Goal: Find specific page/section: Find specific page/section

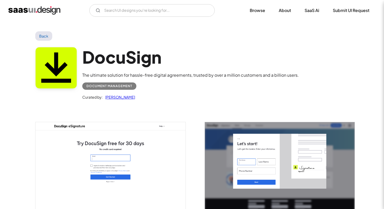
click at [44, 13] on img "home" at bounding box center [34, 10] width 52 height 8
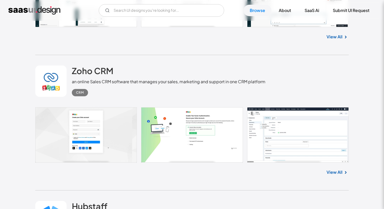
scroll to position [1611, 0]
click at [103, 74] on h2 "Zoho CRM" at bounding box center [93, 70] width 42 height 10
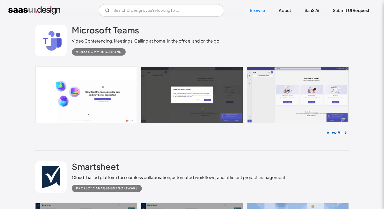
scroll to position [3037, 0]
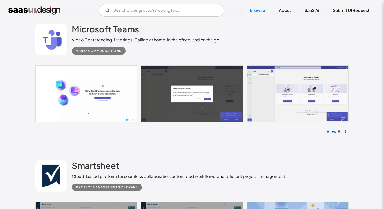
click at [341, 133] on link "View All" at bounding box center [335, 132] width 16 height 6
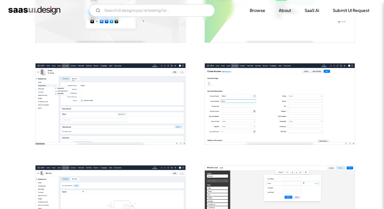
scroll to position [164, 0]
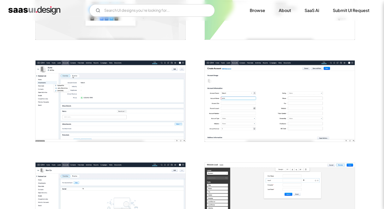
click at [156, 83] on img "open lightbox" at bounding box center [111, 101] width 150 height 81
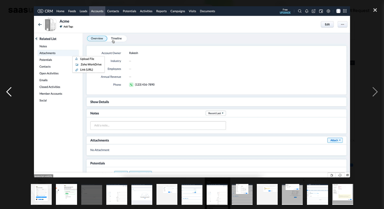
click at [13, 46] on div "previous image" at bounding box center [9, 92] width 18 height 176
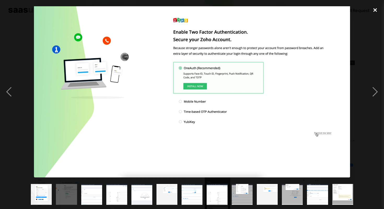
click at [377, 10] on div "close lightbox" at bounding box center [376, 10] width 18 height 12
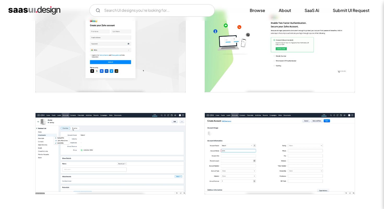
scroll to position [0, 0]
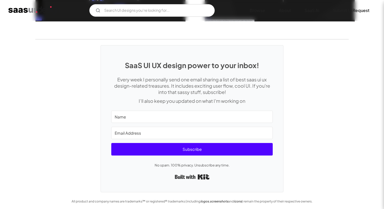
scroll to position [1330, 0]
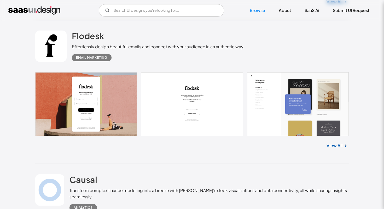
scroll to position [8305, 0]
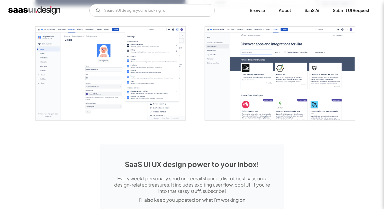
scroll to position [1457, 0]
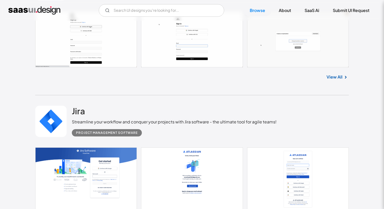
scroll to position [9333, 0]
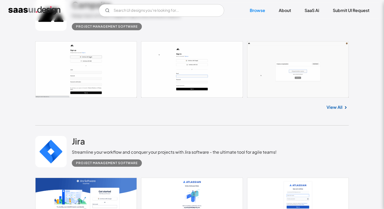
drag, startPoint x: 62, startPoint y: 11, endPoint x: 16, endPoint y: 13, distance: 45.8
click at [16, 13] on div "V7 Labs Gen AI Application Design Best-in-class data labeling tool. GenAI Close…" at bounding box center [192, 10] width 368 height 13
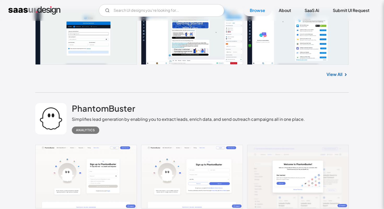
scroll to position [8663, 0]
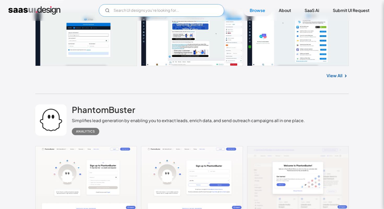
click at [182, 11] on input "Email Form" at bounding box center [162, 10] width 126 height 13
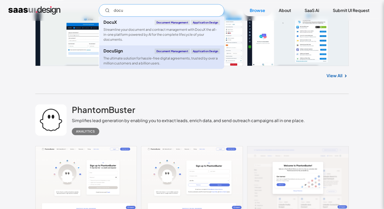
click at [193, 63] on div "The ultimate solution for hassle-free digital agreements, trusted by over a mil…" at bounding box center [162, 61] width 117 height 10
type input "docu"
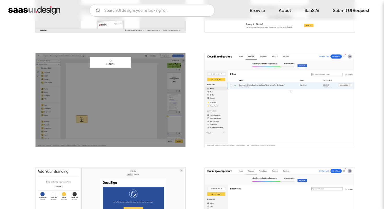
scroll to position [866, 0]
